Goal: Task Accomplishment & Management: Use online tool/utility

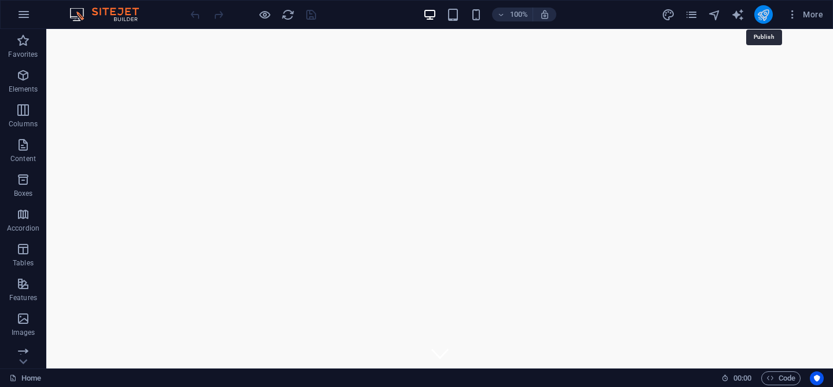
click at [767, 14] on icon "publish" at bounding box center [763, 14] width 13 height 13
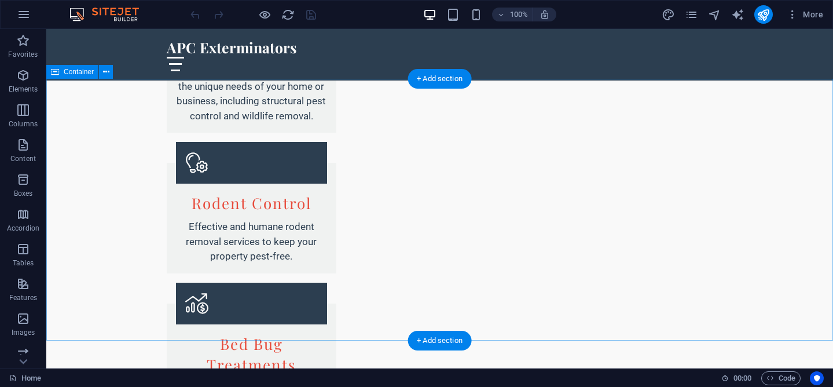
scroll to position [2077, 0]
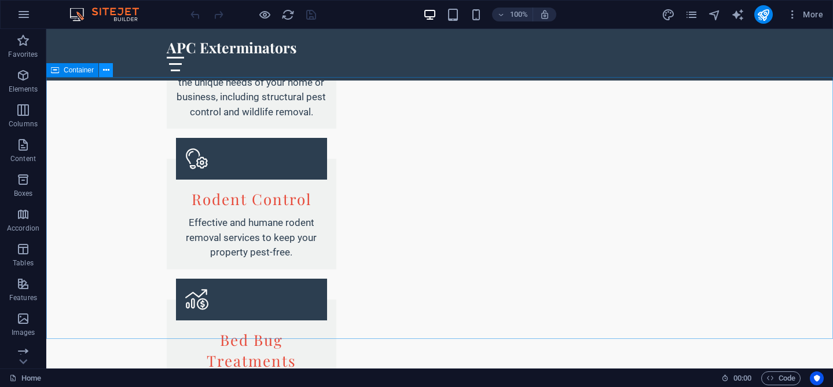
click at [104, 67] on icon at bounding box center [106, 70] width 6 height 12
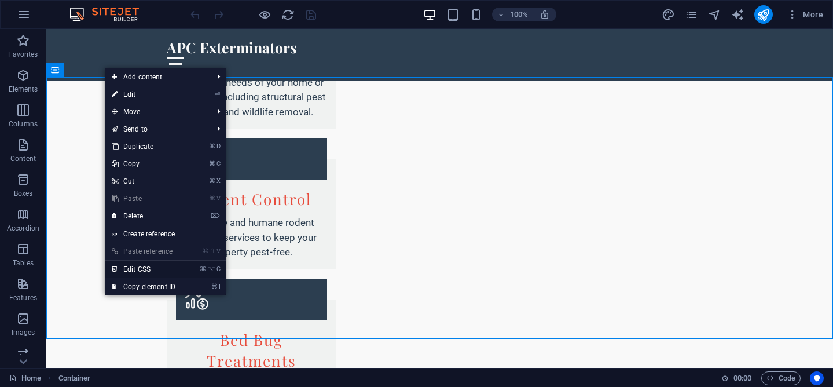
click at [138, 269] on link "⌘ ⌥ C Edit CSS" at bounding box center [144, 269] width 78 height 17
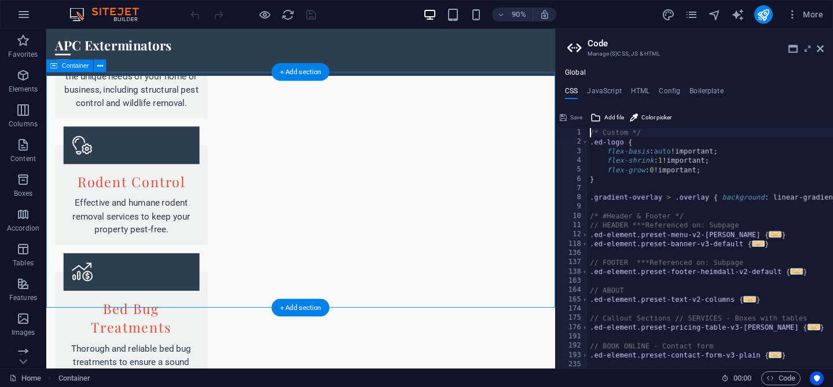
type textarea "@include slider-content-v3("
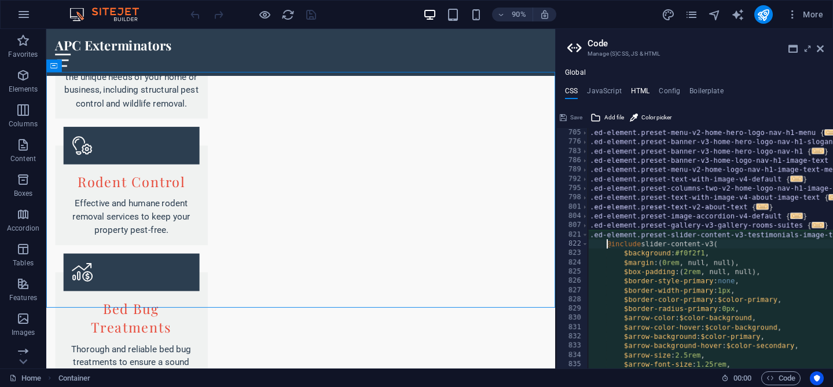
click at [632, 94] on h4 "HTML" at bounding box center [640, 93] width 19 height 13
type textarea "<a href="#main-content" class="wv-link-content button">Skip to main content</a>"
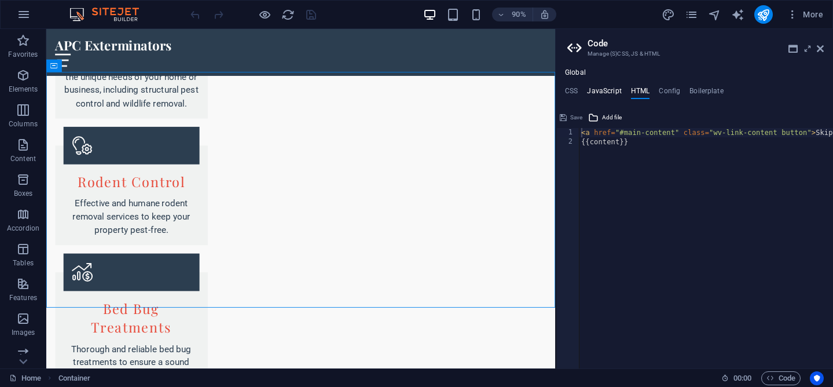
click at [610, 91] on h4 "JavaScript" at bounding box center [604, 93] width 34 height 13
type textarea "/* JS for preset "Menu V2" */"
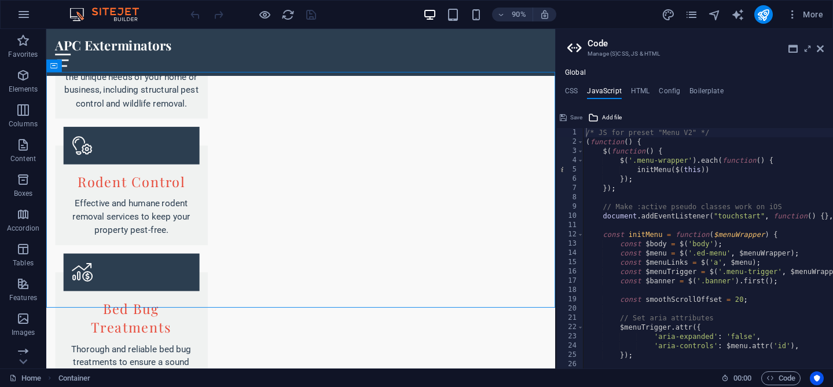
drag, startPoint x: 573, startPoint y: 49, endPoint x: 567, endPoint y: 49, distance: 6.4
click at [567, 49] on icon at bounding box center [575, 48] width 17 height 16
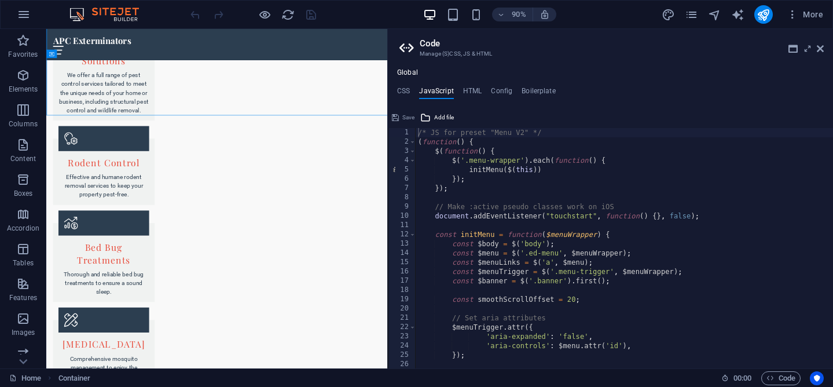
scroll to position [2355, 0]
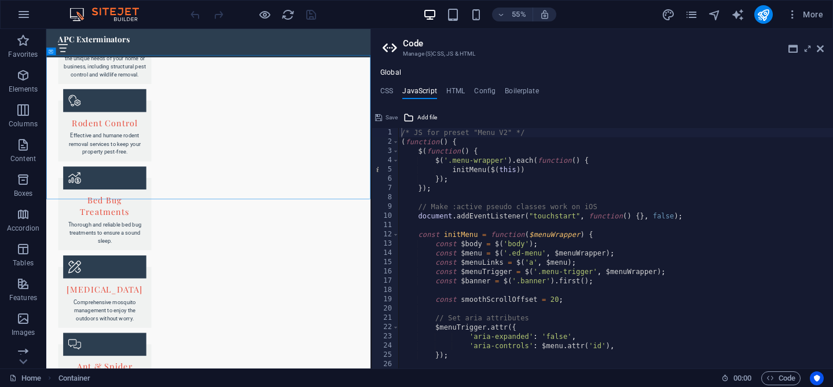
drag, startPoint x: 556, startPoint y: 47, endPoint x: 369, endPoint y: 65, distance: 188.5
click at [369, 65] on div "Home Favorites Elements Columns Content Boxes Accordion Tables Features Images …" at bounding box center [416, 198] width 833 height 339
click at [388, 90] on h4 "CSS" at bounding box center [386, 93] width 13 height 13
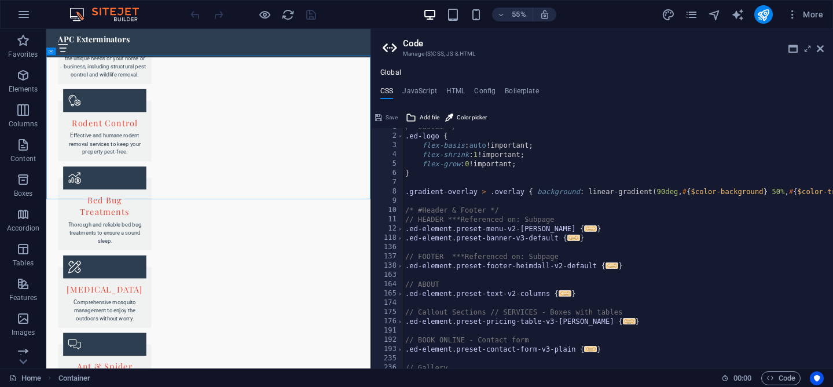
scroll to position [6, 0]
click at [509, 90] on h4 "Boilerplate" at bounding box center [522, 93] width 34 height 13
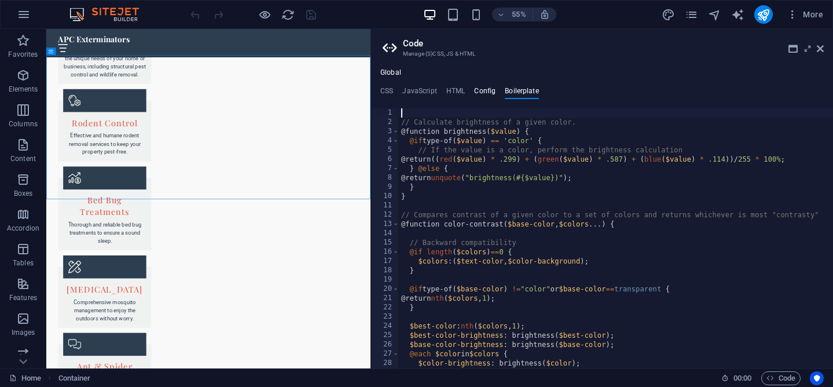
click at [480, 89] on h4 "Config" at bounding box center [484, 93] width 21 height 13
type textarea "$color-background: #F9F9F9;"
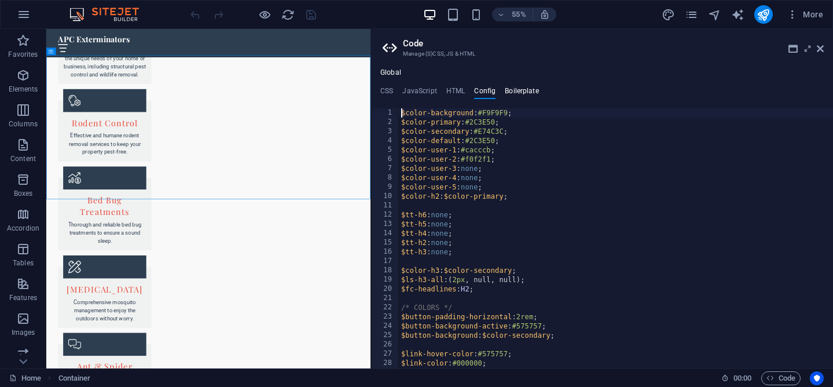
click at [517, 87] on h4 "Boilerplate" at bounding box center [522, 93] width 34 height 13
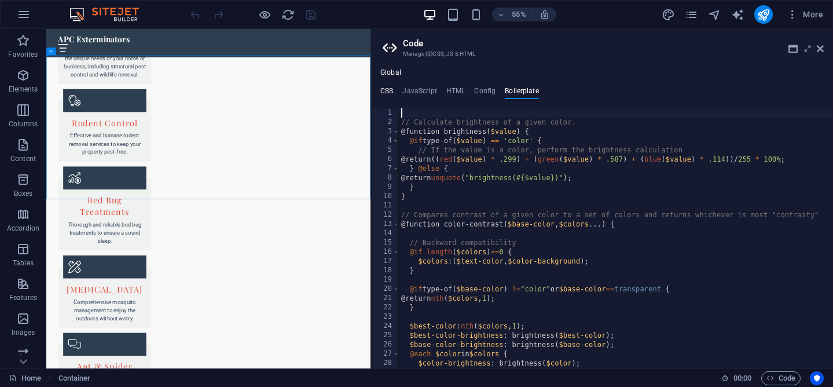
click at [385, 89] on h4 "CSS" at bounding box center [386, 93] width 13 height 13
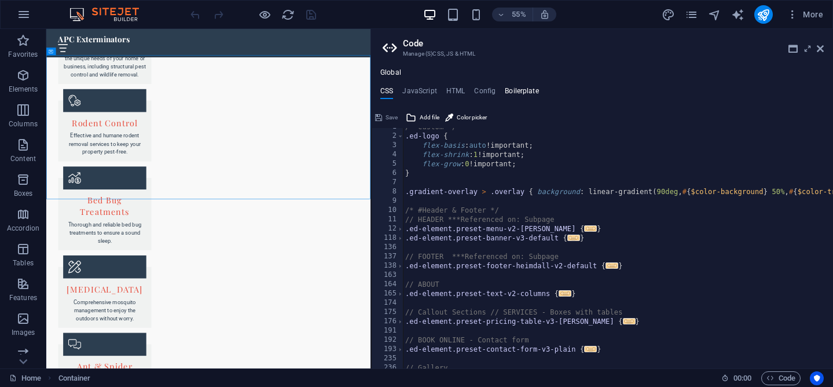
click at [515, 93] on h4 "Boilerplate" at bounding box center [522, 93] width 34 height 13
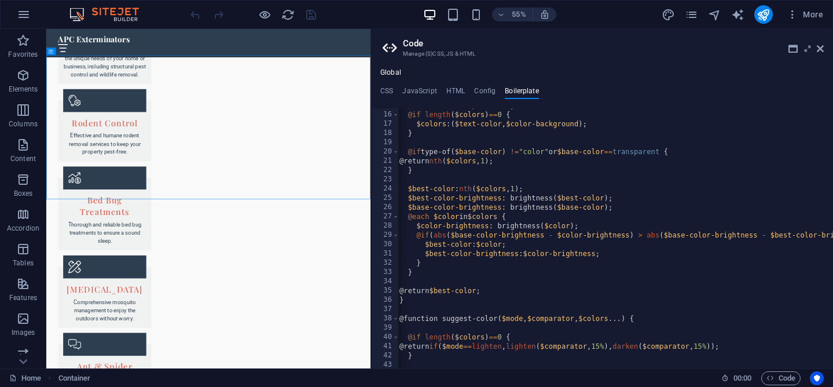
scroll to position [0, 2]
